Goal: Task Accomplishment & Management: Use online tool/utility

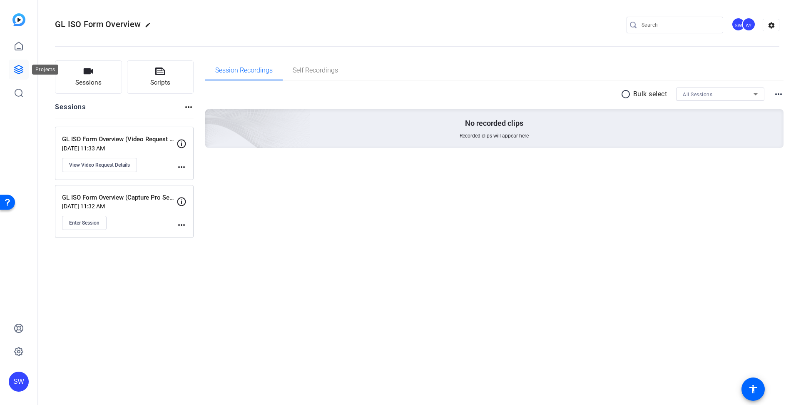
click at [18, 70] on icon at bounding box center [19, 69] width 8 height 8
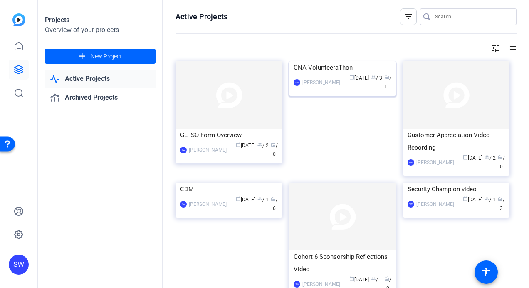
click at [363, 98] on mat-card-content "CNA VolunteeraThon SW Steve Winiecki calendar_today Aug 15 group / 3 radio / 11" at bounding box center [342, 79] width 111 height 37
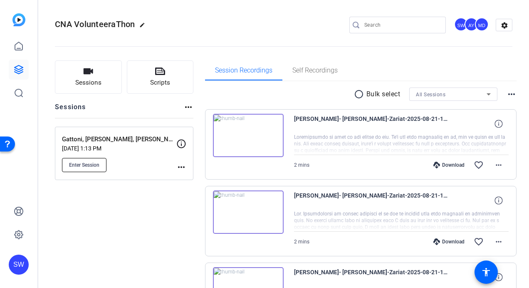
click at [83, 165] on span "Enter Session" at bounding box center [84, 164] width 30 height 7
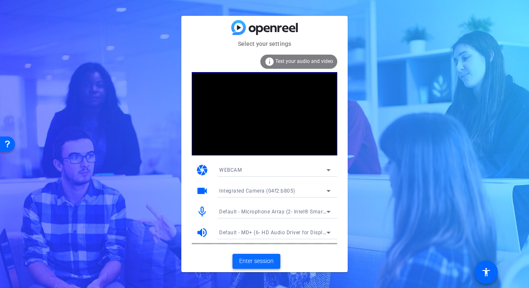
click at [256, 260] on span "Enter session" at bounding box center [256, 260] width 35 height 9
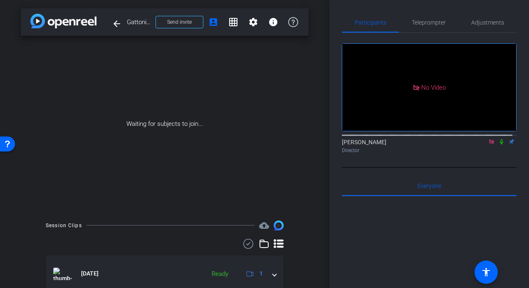
click at [499, 144] on icon at bounding box center [502, 142] width 7 height 6
click at [500, 144] on icon at bounding box center [502, 141] width 5 height 5
click at [499, 144] on icon at bounding box center [502, 142] width 7 height 6
click at [489, 144] on icon at bounding box center [492, 142] width 7 height 6
click at [479, 144] on icon at bounding box center [482, 142] width 7 height 6
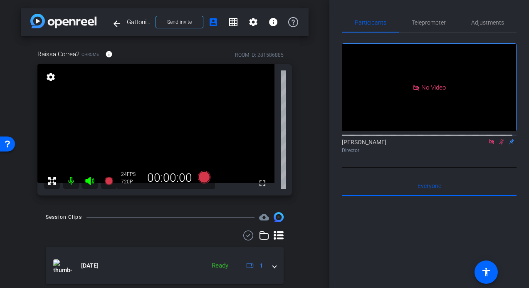
click at [499, 144] on icon at bounding box center [502, 142] width 7 height 6
click at [489, 144] on icon at bounding box center [492, 142] width 7 height 6
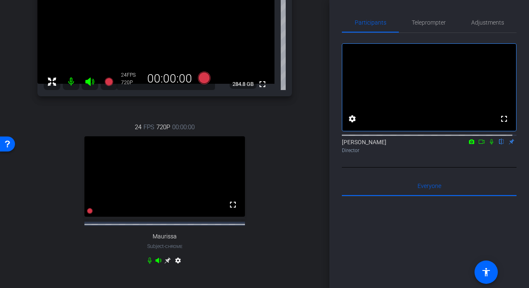
scroll to position [125, 0]
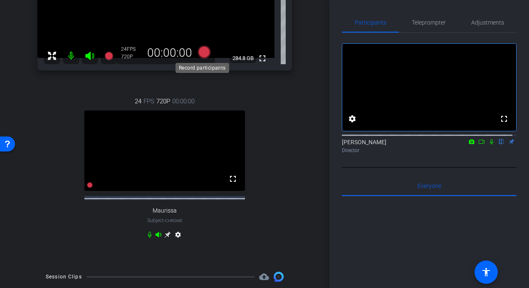
click at [202, 55] on icon at bounding box center [204, 52] width 12 height 12
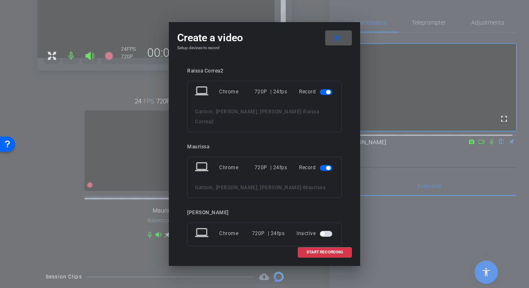
click at [338, 37] on mat-icon "close" at bounding box center [337, 38] width 10 height 10
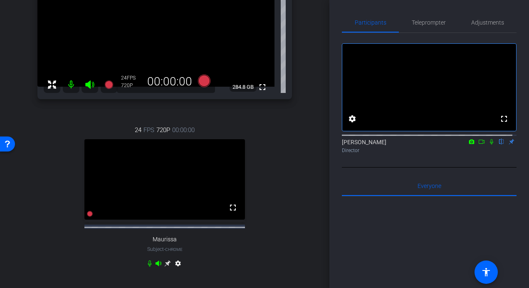
scroll to position [83, 0]
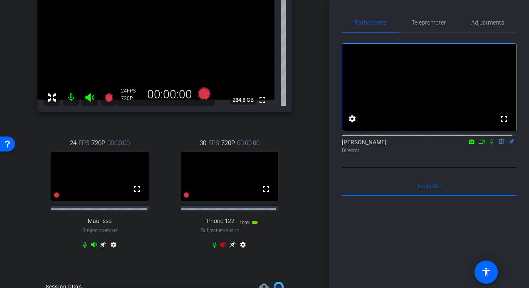
click at [221, 247] on icon at bounding box center [224, 244] width 6 height 5
click at [229, 248] on icon at bounding box center [232, 244] width 7 height 7
click at [472, 23] on span "Adjustments" at bounding box center [488, 23] width 33 height 6
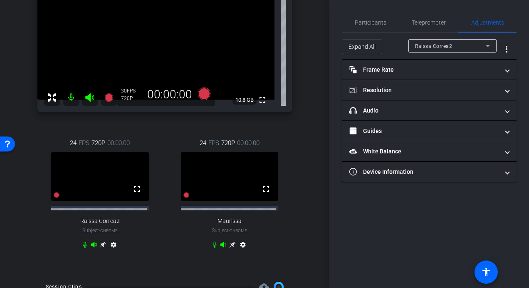
click at [489, 45] on icon at bounding box center [488, 46] width 4 height 2
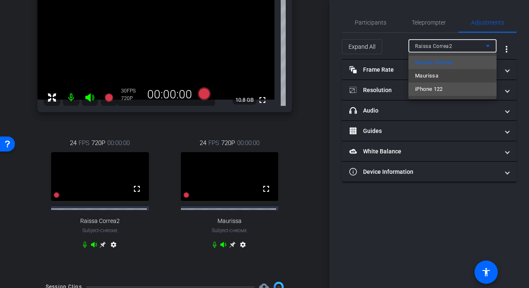
click at [426, 89] on span "iPhone 122" at bounding box center [429, 89] width 28 height 10
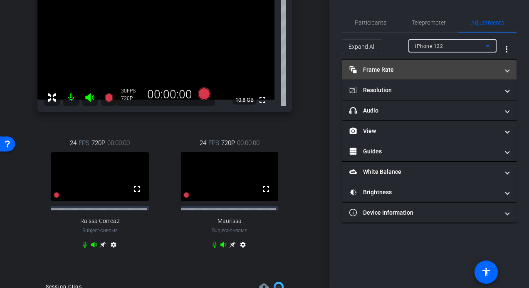
click at [473, 69] on mat-panel-title "Frame Rate Frame Rate" at bounding box center [425, 69] width 150 height 9
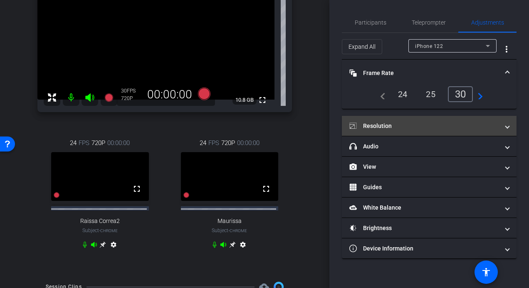
click at [512, 124] on mat-expansion-panel-header "Resolution" at bounding box center [429, 126] width 175 height 20
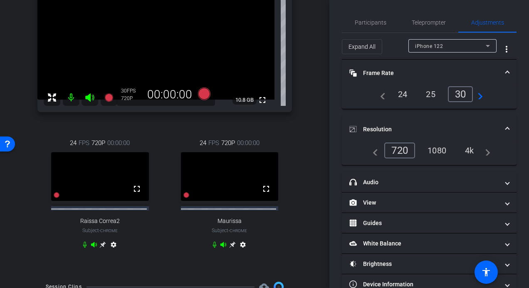
click at [469, 149] on div "4k" at bounding box center [470, 150] width 22 height 14
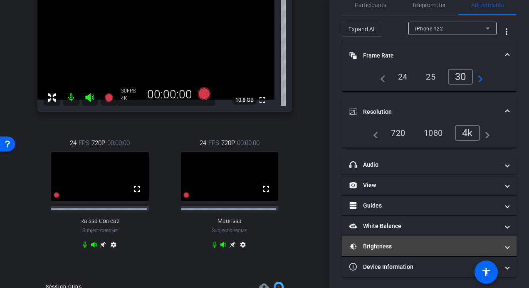
click at [380, 245] on mat-panel-title "Brightness" at bounding box center [425, 246] width 150 height 9
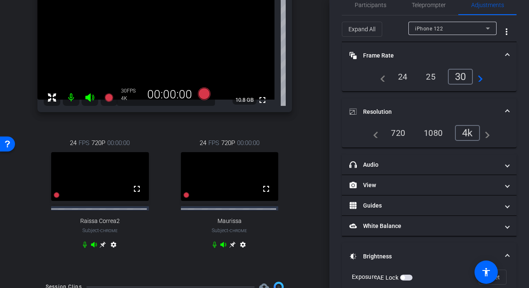
click at [390, 255] on mat-panel-title "Brightness" at bounding box center [425, 256] width 150 height 9
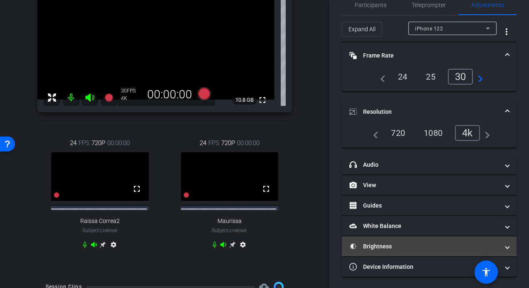
click at [427, 242] on mat-panel-title "Brightness" at bounding box center [425, 246] width 150 height 9
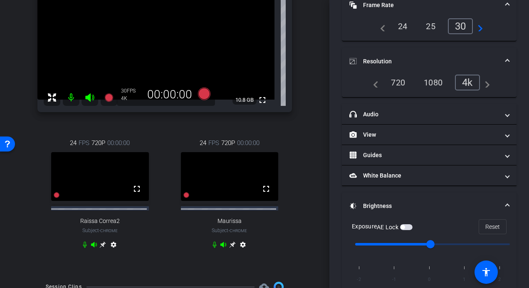
scroll to position [110, 0]
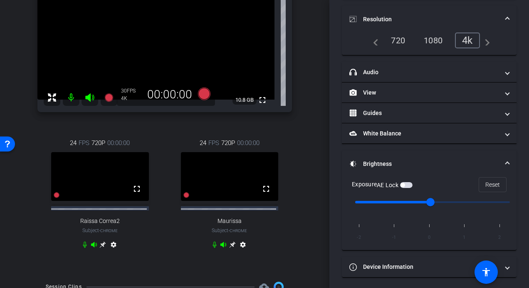
click at [154, 46] on video at bounding box center [155, 40] width 237 height 119
click at [155, 42] on video at bounding box center [155, 40] width 237 height 119
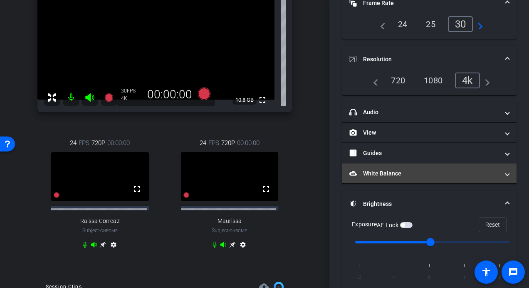
scroll to position [83, 0]
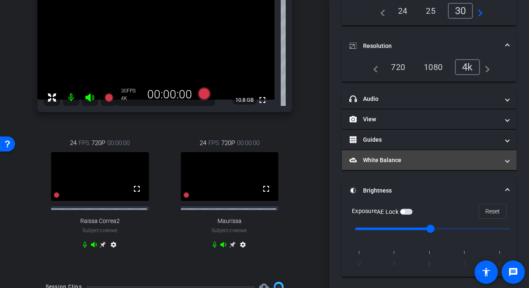
click at [506, 158] on span at bounding box center [507, 160] width 3 height 9
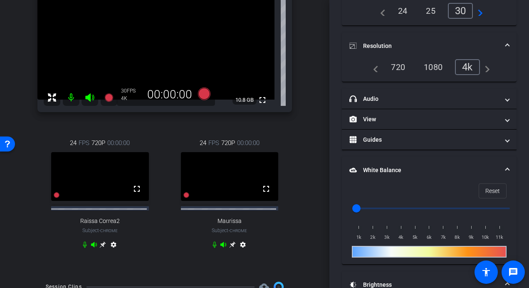
click at [154, 41] on video at bounding box center [155, 40] width 237 height 119
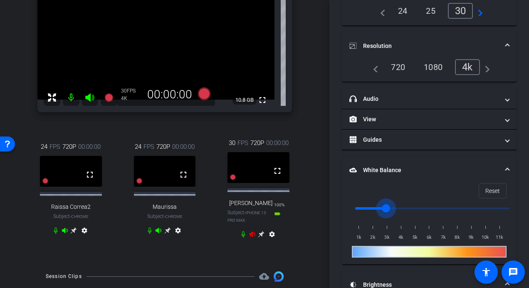
type input "1000"
drag, startPoint x: 359, startPoint y: 209, endPoint x: 322, endPoint y: 199, distance: 38.0
click at [347, 199] on input "range" at bounding box center [433, 208] width 172 height 18
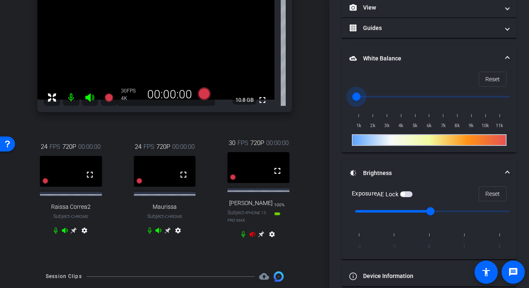
scroll to position [204, 0]
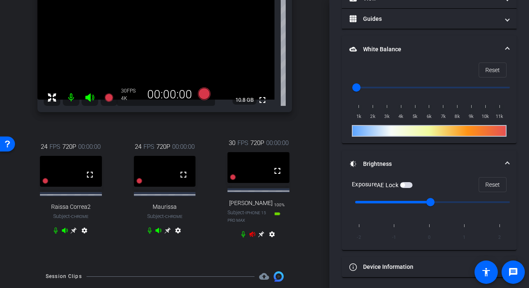
click at [408, 182] on span "button" at bounding box center [406, 185] width 12 height 6
click at [157, 41] on video at bounding box center [155, 40] width 237 height 119
type input "0"
drag, startPoint x: 431, startPoint y: 202, endPoint x: 422, endPoint y: 203, distance: 8.8
click at [422, 203] on input "range" at bounding box center [433, 202] width 172 height 18
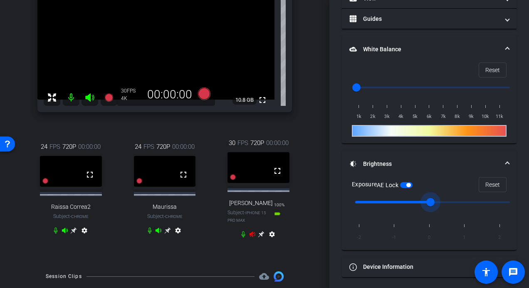
click at [250, 236] on icon at bounding box center [253, 233] width 6 height 5
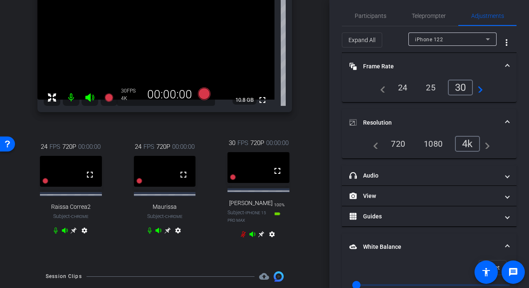
scroll to position [0, 0]
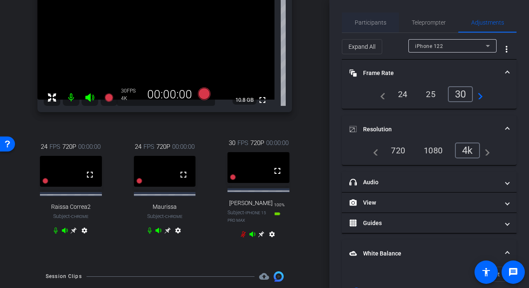
click at [368, 20] on span "Participants" at bounding box center [371, 23] width 32 height 6
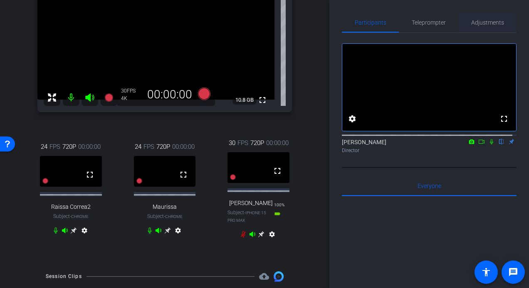
click at [479, 22] on span "Adjustments" at bounding box center [488, 23] width 33 height 6
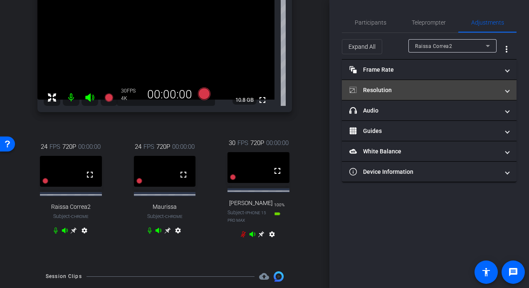
click at [509, 91] on mat-expansion-panel-header "Resolution" at bounding box center [429, 90] width 175 height 20
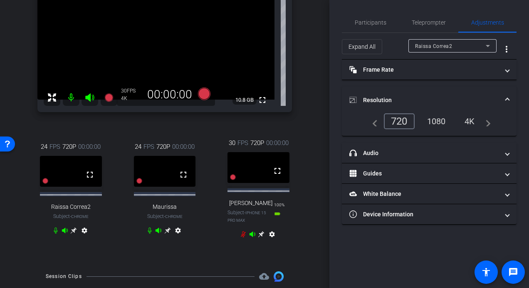
click at [491, 46] on icon at bounding box center [488, 46] width 10 height 10
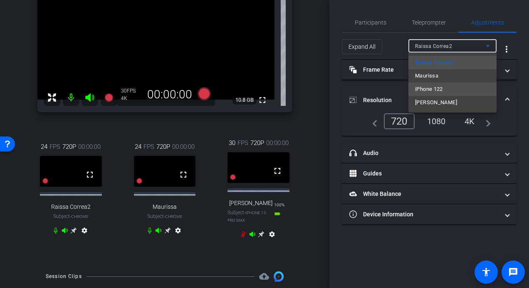
click at [431, 90] on span "iPhone 122" at bounding box center [429, 89] width 28 height 10
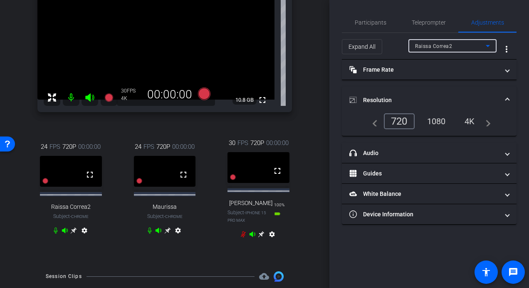
type input "1000"
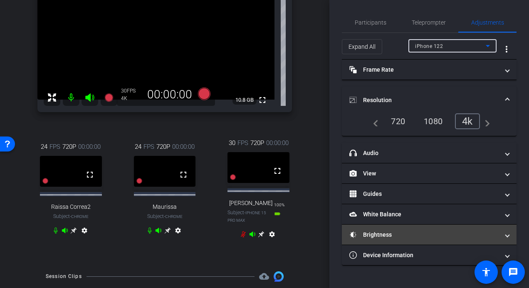
click at [433, 230] on mat-panel-title "Brightness" at bounding box center [425, 234] width 150 height 9
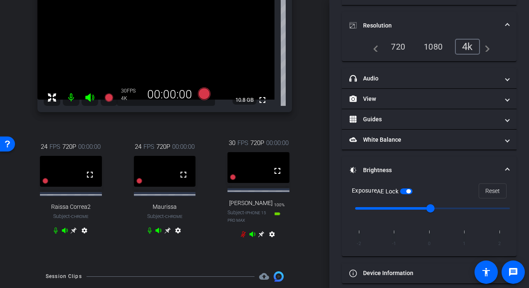
scroll to position [81, 0]
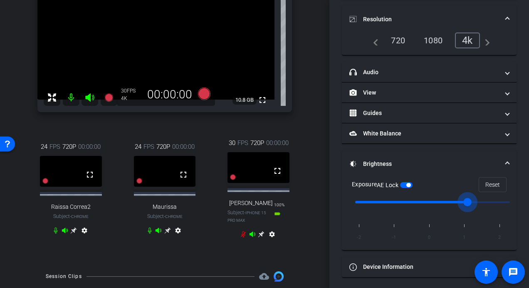
type input "0"
drag, startPoint x: 430, startPoint y: 201, endPoint x: 423, endPoint y: 206, distance: 8.3
click at [423, 206] on input "range" at bounding box center [433, 202] width 172 height 18
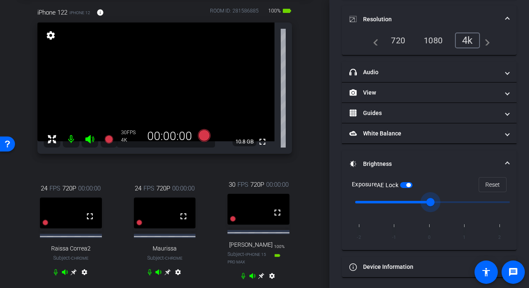
click at [147, 88] on video at bounding box center [155, 81] width 237 height 119
click at [142, 68] on video at bounding box center [155, 81] width 237 height 119
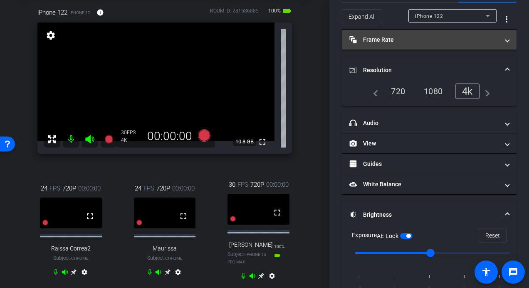
scroll to position [0, 0]
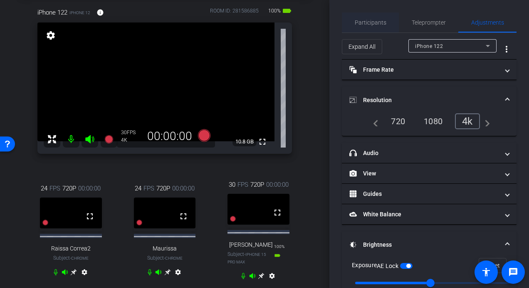
click at [366, 23] on span "Participants" at bounding box center [371, 23] width 32 height 6
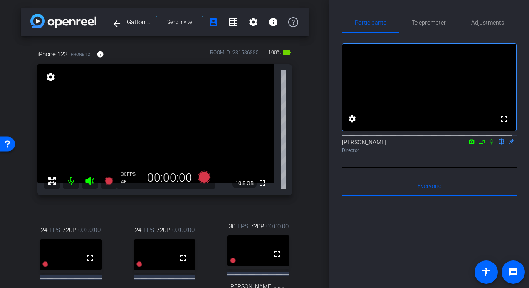
click at [479, 144] on icon at bounding box center [482, 142] width 7 height 6
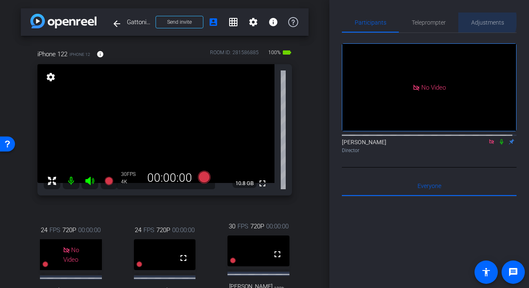
click at [479, 21] on span "Adjustments" at bounding box center [488, 23] width 33 height 6
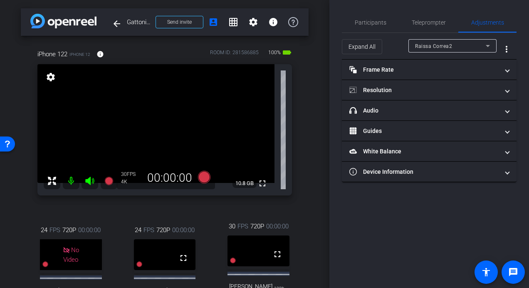
click at [493, 46] on div "Raissa Correa2" at bounding box center [453, 45] width 88 height 13
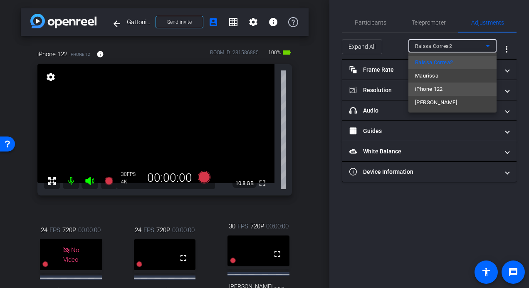
click at [453, 90] on mat-option "iPhone 122" at bounding box center [453, 88] width 88 height 13
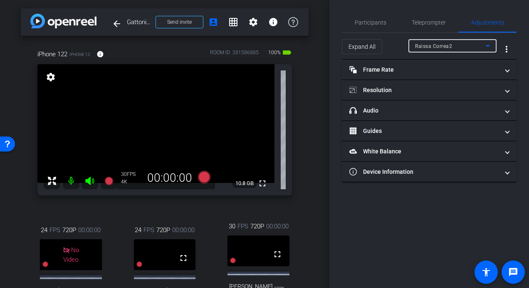
type input "1000"
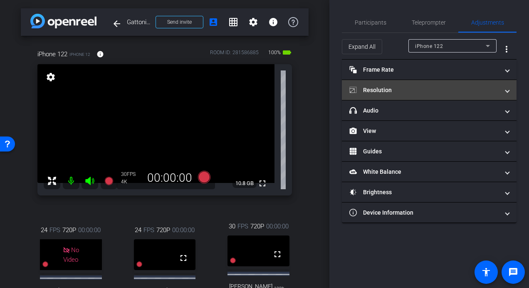
click at [489, 90] on mat-panel-title "Resolution" at bounding box center [425, 90] width 150 height 9
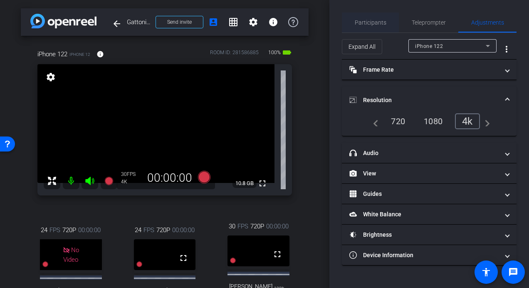
click at [361, 21] on span "Participants" at bounding box center [371, 23] width 32 height 6
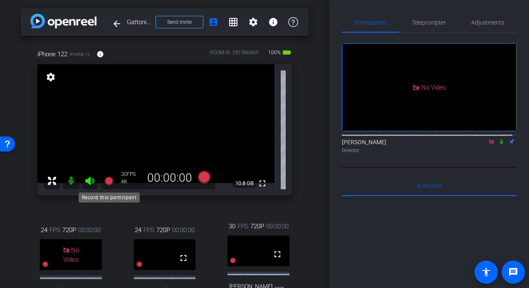
click at [109, 180] on icon at bounding box center [108, 180] width 8 height 8
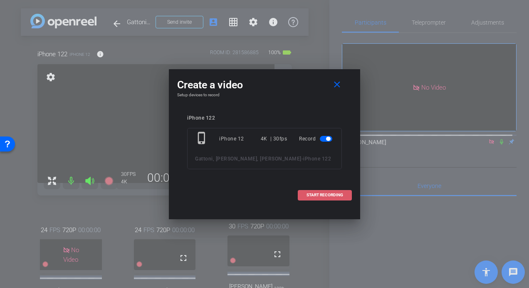
click at [326, 196] on span "START RECORDING" at bounding box center [325, 195] width 37 height 4
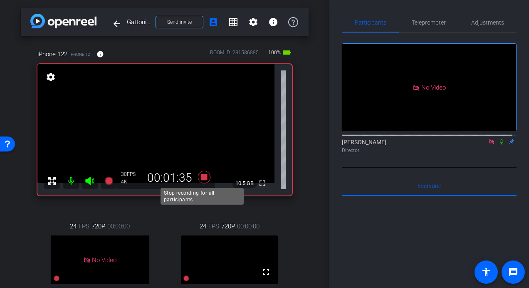
click at [201, 175] on icon at bounding box center [204, 177] width 12 height 12
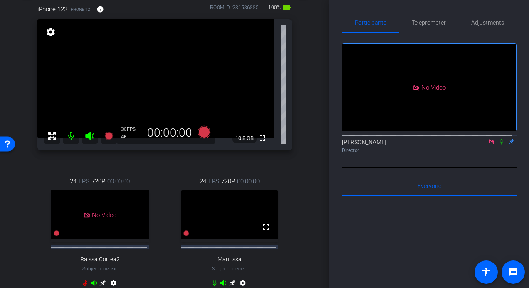
scroll to position [42, 0]
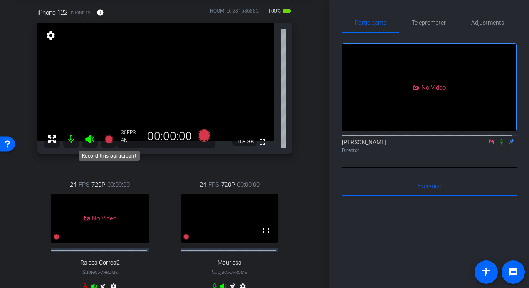
click at [109, 138] on icon at bounding box center [108, 139] width 8 height 8
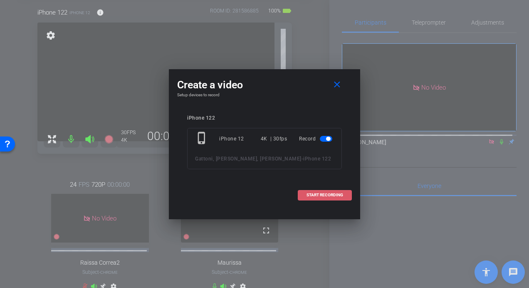
click at [309, 194] on span "START RECORDING" at bounding box center [325, 195] width 37 height 4
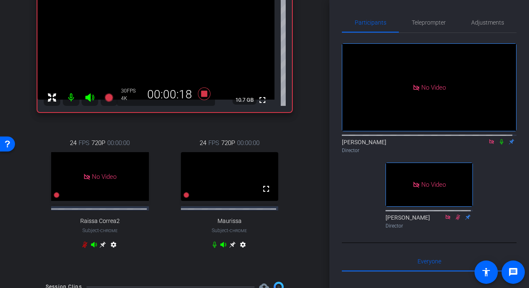
scroll to position [83, 0]
click at [201, 92] on icon at bounding box center [204, 93] width 12 height 12
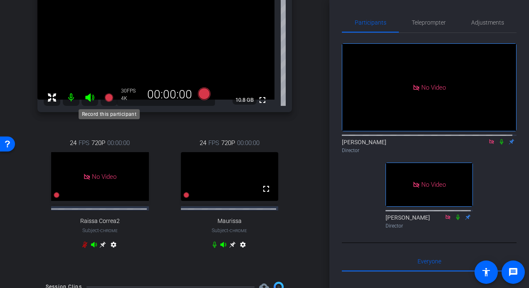
click at [108, 96] on icon at bounding box center [108, 97] width 8 height 8
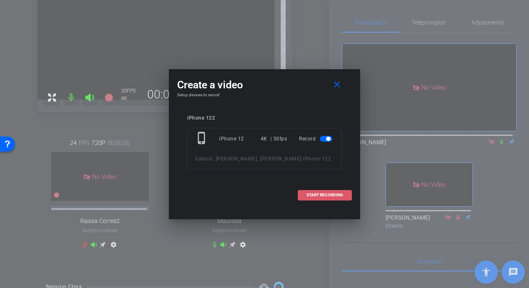
click at [322, 196] on span "START RECORDING" at bounding box center [325, 195] width 37 height 4
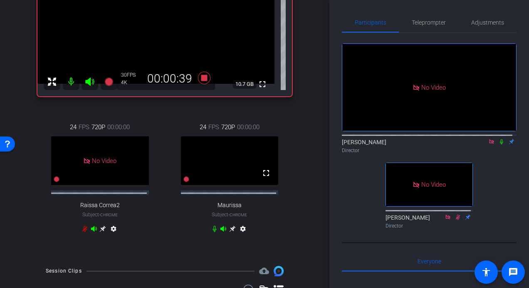
scroll to position [42, 0]
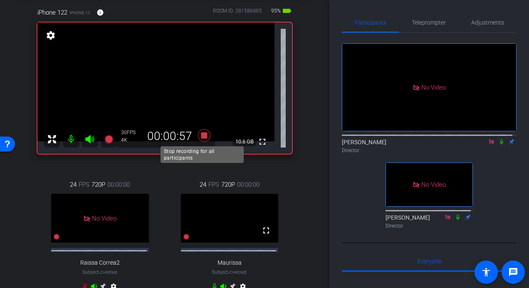
click at [200, 134] on icon at bounding box center [204, 135] width 12 height 12
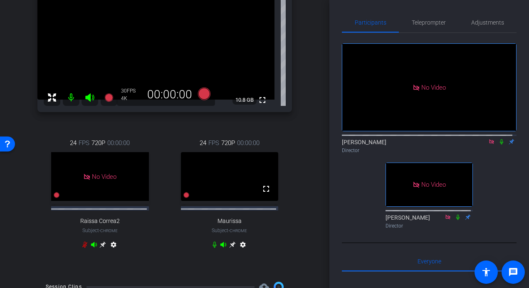
scroll to position [83, 0]
click at [108, 96] on icon at bounding box center [108, 97] width 8 height 8
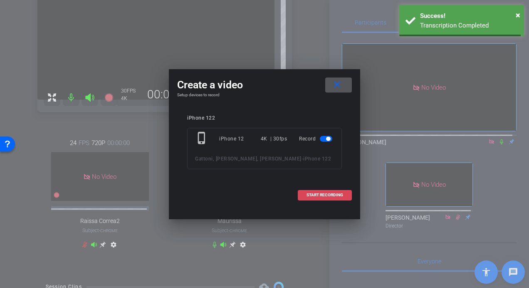
click at [332, 196] on span "START RECORDING" at bounding box center [325, 195] width 37 height 4
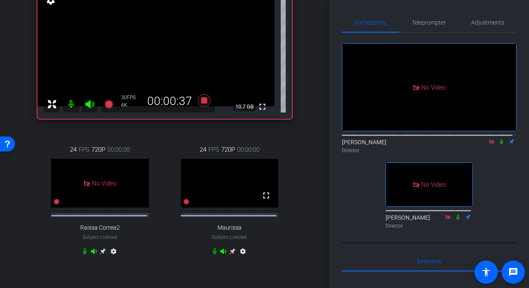
scroll to position [42, 0]
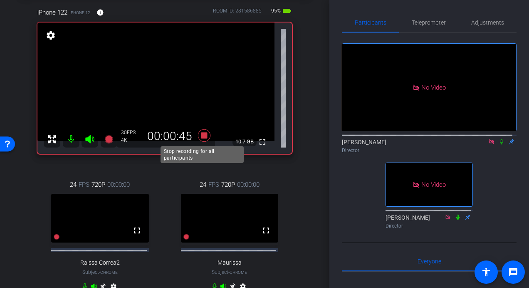
click at [201, 136] on icon at bounding box center [204, 135] width 12 height 12
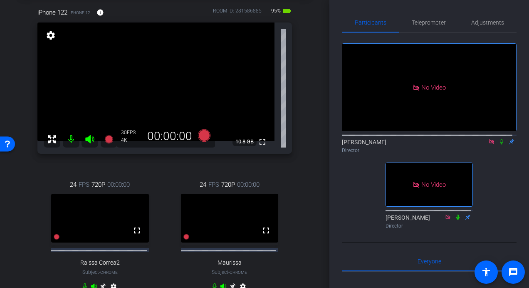
click at [489, 139] on icon at bounding box center [492, 142] width 7 height 6
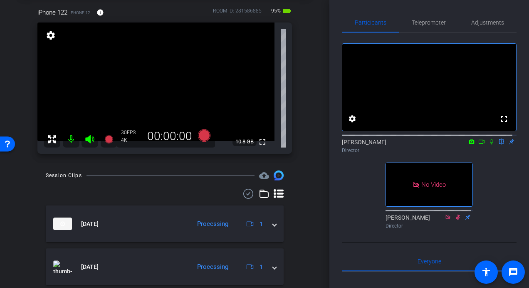
scroll to position [50, 0]
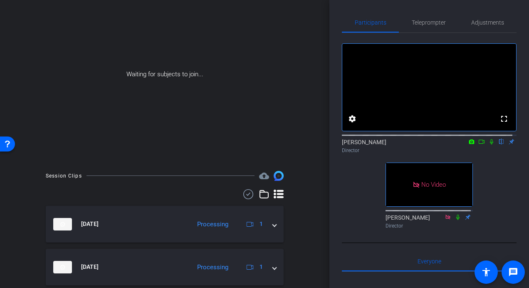
click at [479, 144] on icon at bounding box center [482, 142] width 7 height 6
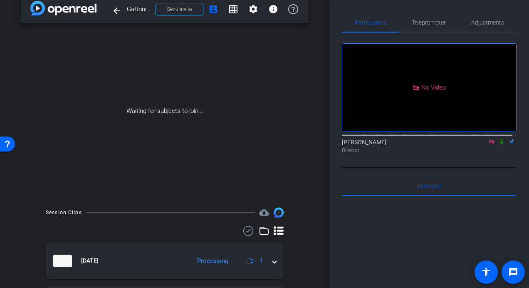
scroll to position [0, 0]
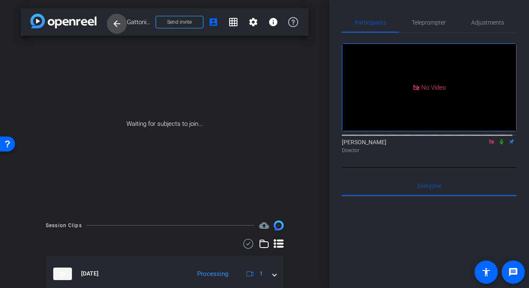
click at [117, 22] on mat-icon "arrow_back" at bounding box center [117, 24] width 10 height 10
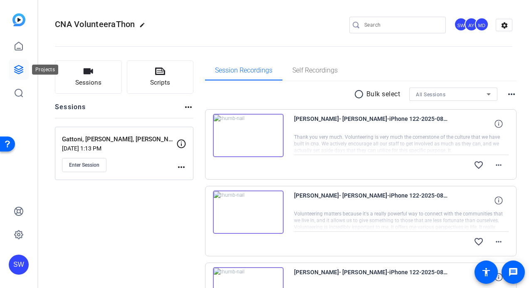
click at [17, 72] on icon at bounding box center [19, 70] width 10 height 10
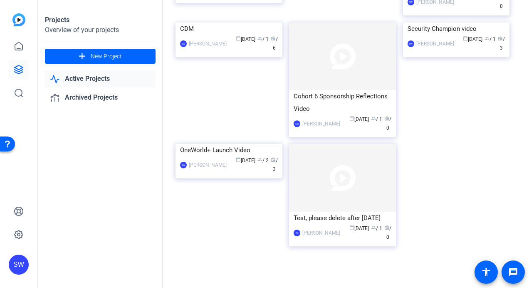
scroll to position [166, 0]
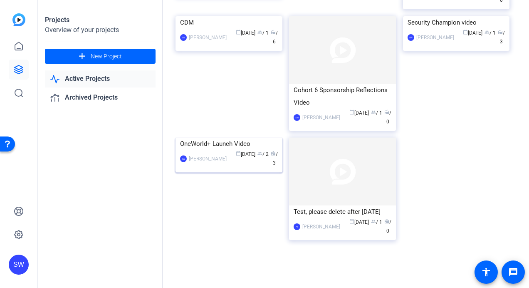
click at [261, 174] on mat-card-content "OneWorld+ Launch Video SW [PERSON_NAME] calendar_today [DATE] group / 2 radio /…" at bounding box center [229, 155] width 111 height 37
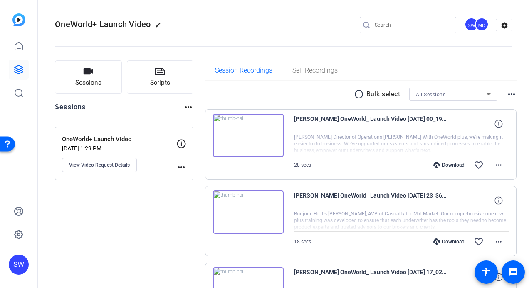
click at [246, 136] on img at bounding box center [248, 135] width 71 height 43
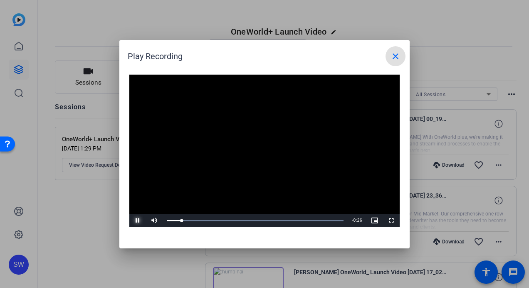
click at [139, 220] on span "Video Player" at bounding box center [137, 220] width 17 height 0
click at [396, 56] on mat-icon "close" at bounding box center [396, 56] width 10 height 10
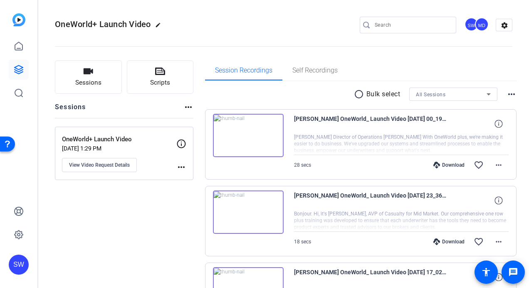
click at [445, 166] on div "Download" at bounding box center [450, 164] width 40 height 7
click at [443, 241] on div "Download" at bounding box center [450, 241] width 40 height 7
click at [247, 211] on img at bounding box center [248, 211] width 71 height 43
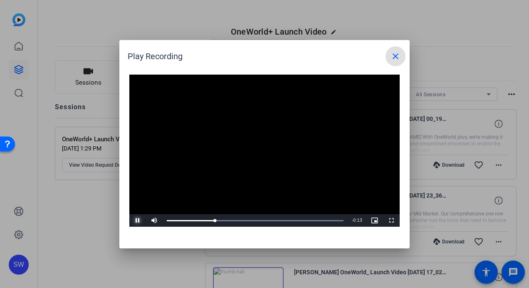
click at [139, 220] on span "Video Player" at bounding box center [137, 220] width 17 height 0
click at [396, 56] on mat-icon "close" at bounding box center [396, 56] width 10 height 10
